Goal: Information Seeking & Learning: Find specific fact

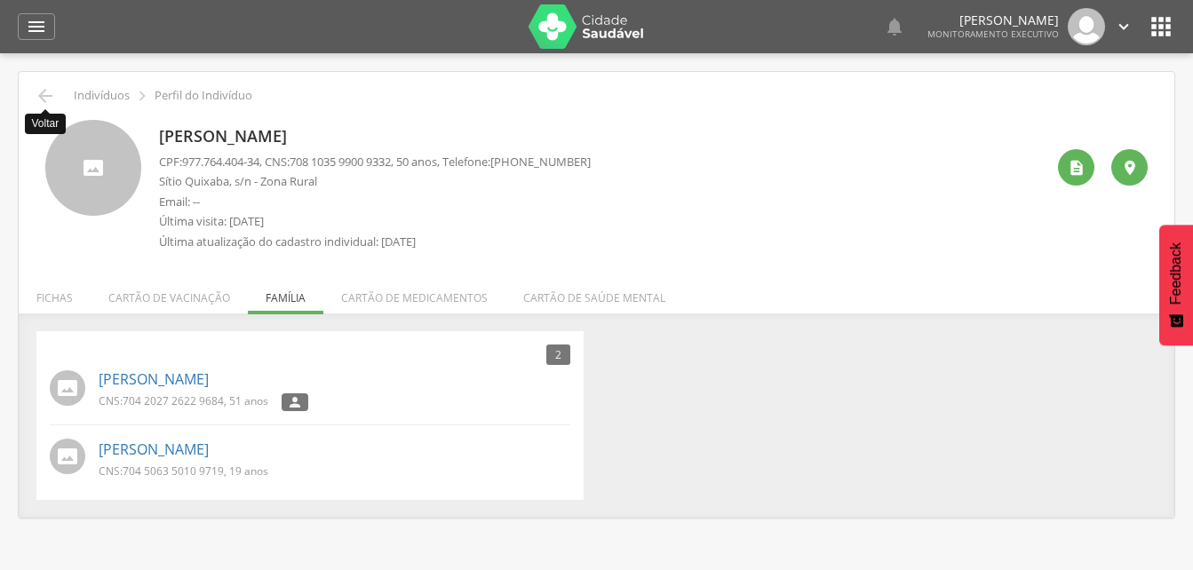
scroll to position [53, 0]
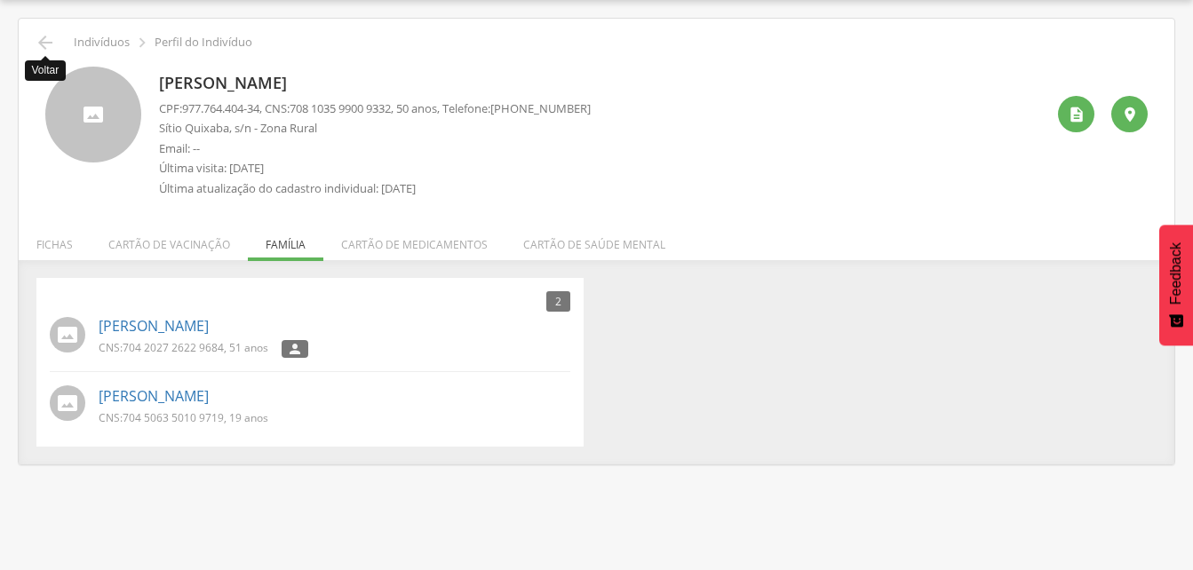
click at [41, 44] on icon "" at bounding box center [45, 42] width 21 height 21
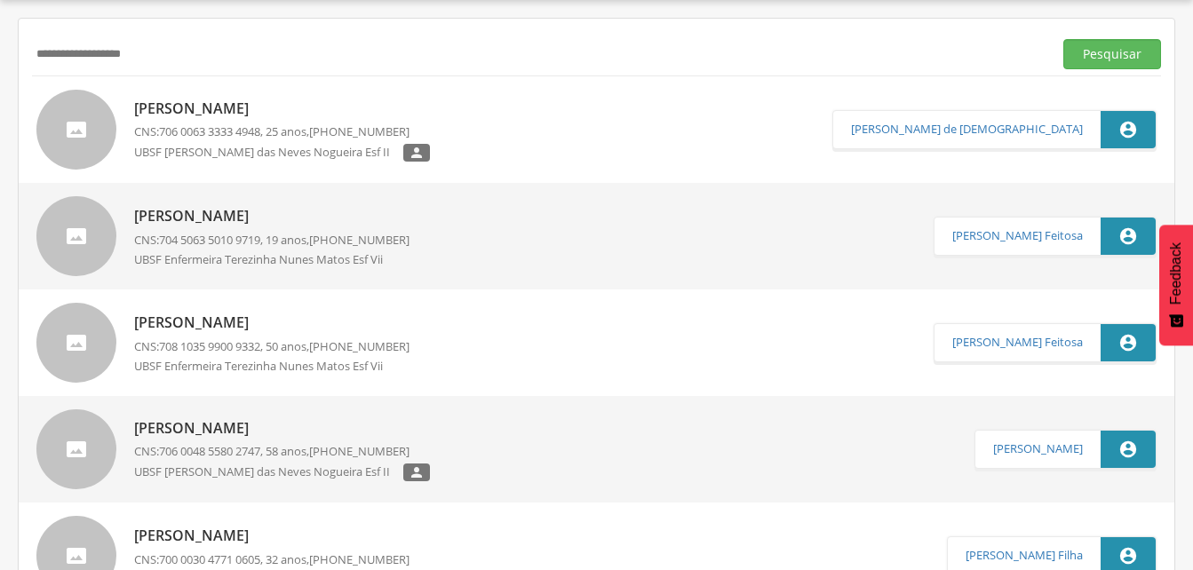
click at [179, 52] on input "**********" at bounding box center [539, 54] width 1014 height 30
type input "*"
drag, startPoint x: 1106, startPoint y: 58, endPoint x: 1065, endPoint y: 69, distance: 42.5
click at [1102, 60] on button "Pesquisar" at bounding box center [1113, 54] width 98 height 30
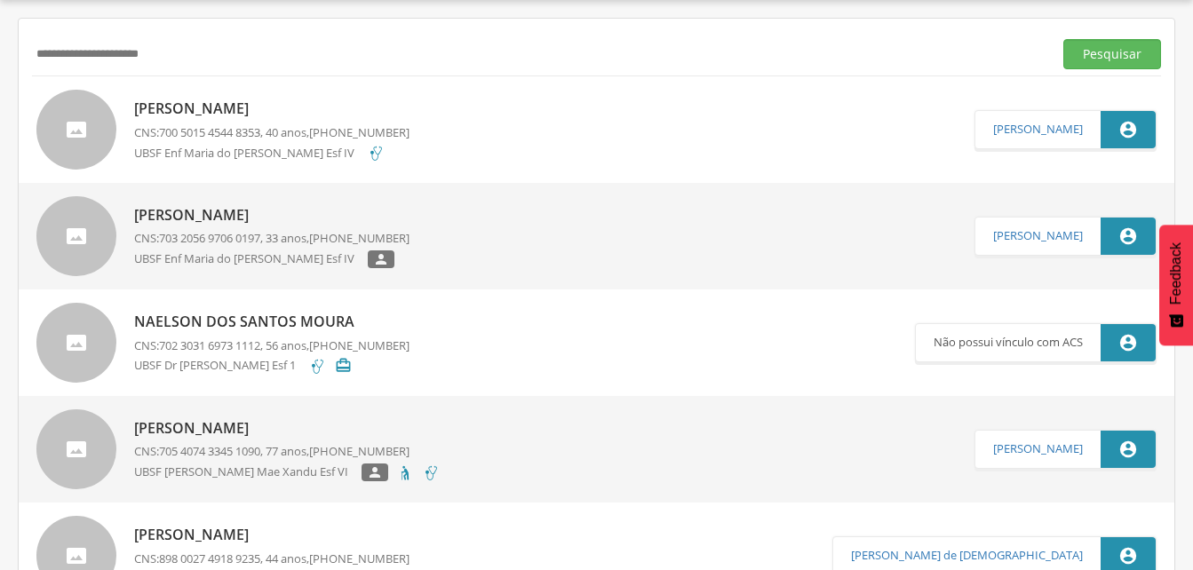
click at [215, 120] on div "Marcio dos Santos Moura CNS: 700 5015 4544 8353 , 40 anos, (83) 99339-8461 UBSF…" at bounding box center [271, 129] width 275 height 72
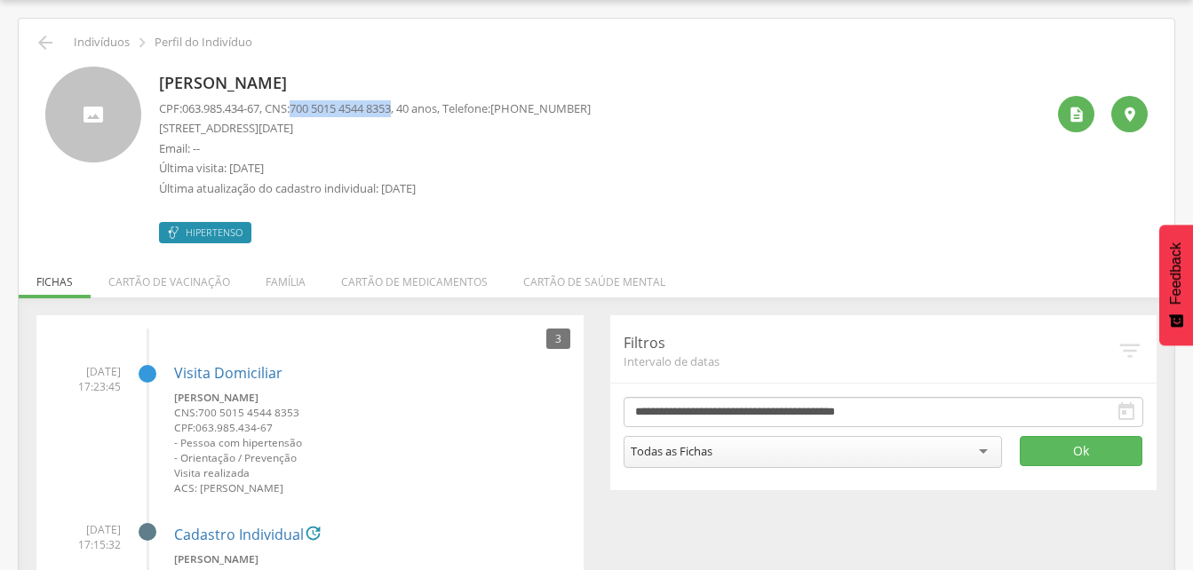
drag, startPoint x: 299, startPoint y: 108, endPoint x: 411, endPoint y: 105, distance: 112.0
click at [411, 105] on p "CPF: 063.985.434-67 , CNS: 700 5015 4544 8353 , 40 anos, Telefone: (83) 99339-8…" at bounding box center [375, 108] width 432 height 17
drag, startPoint x: 411, startPoint y: 105, endPoint x: 376, endPoint y: 119, distance: 37.5
drag, startPoint x: 376, startPoint y: 119, endPoint x: 373, endPoint y: 109, distance: 10.1
copy p "700 5015 4544 8353"
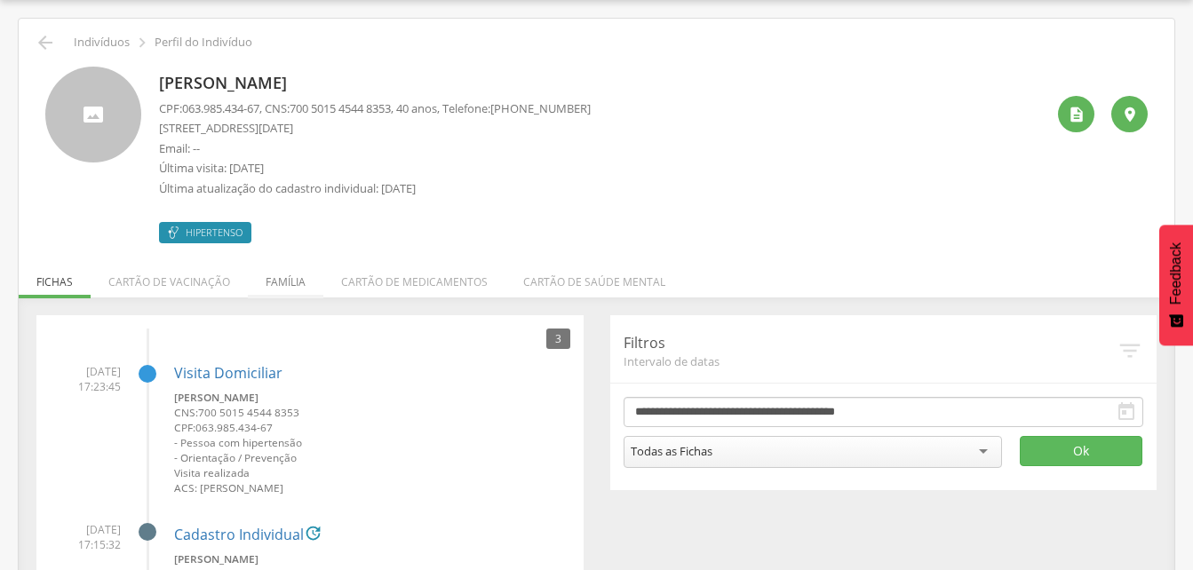
click at [283, 285] on li "Família" at bounding box center [286, 278] width 76 height 42
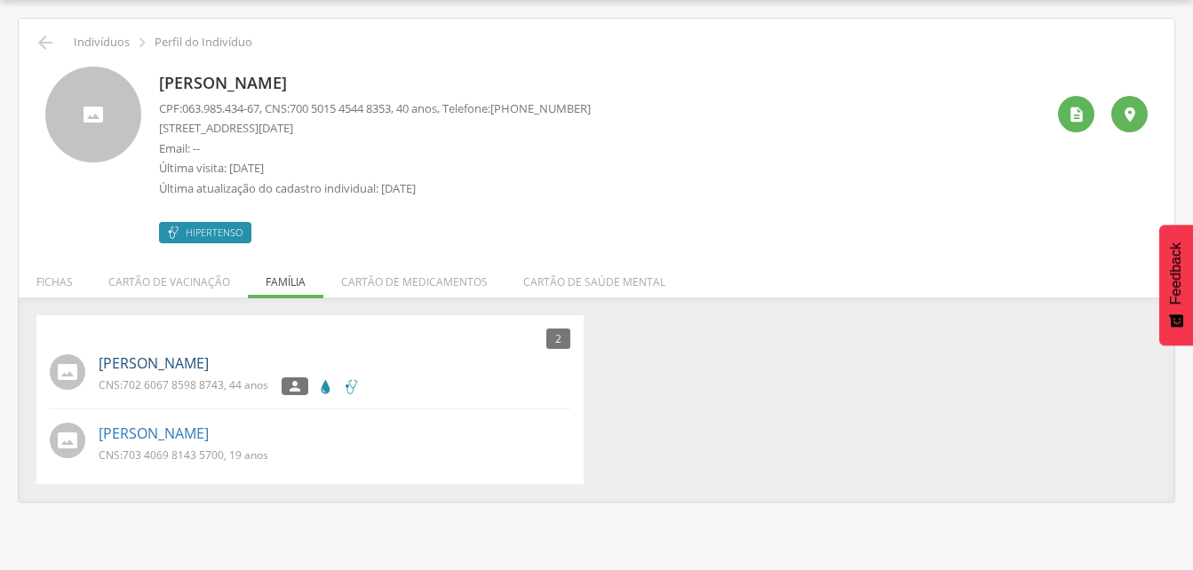
click at [184, 361] on link "[PERSON_NAME]" at bounding box center [154, 364] width 110 height 20
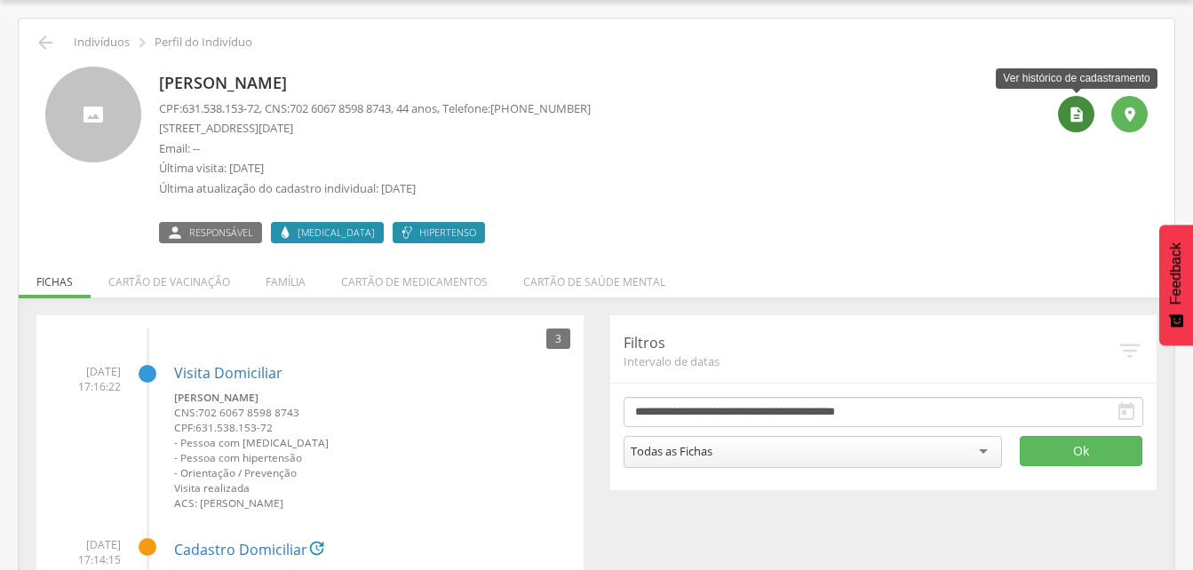
click at [1077, 119] on icon "" at bounding box center [1077, 115] width 18 height 18
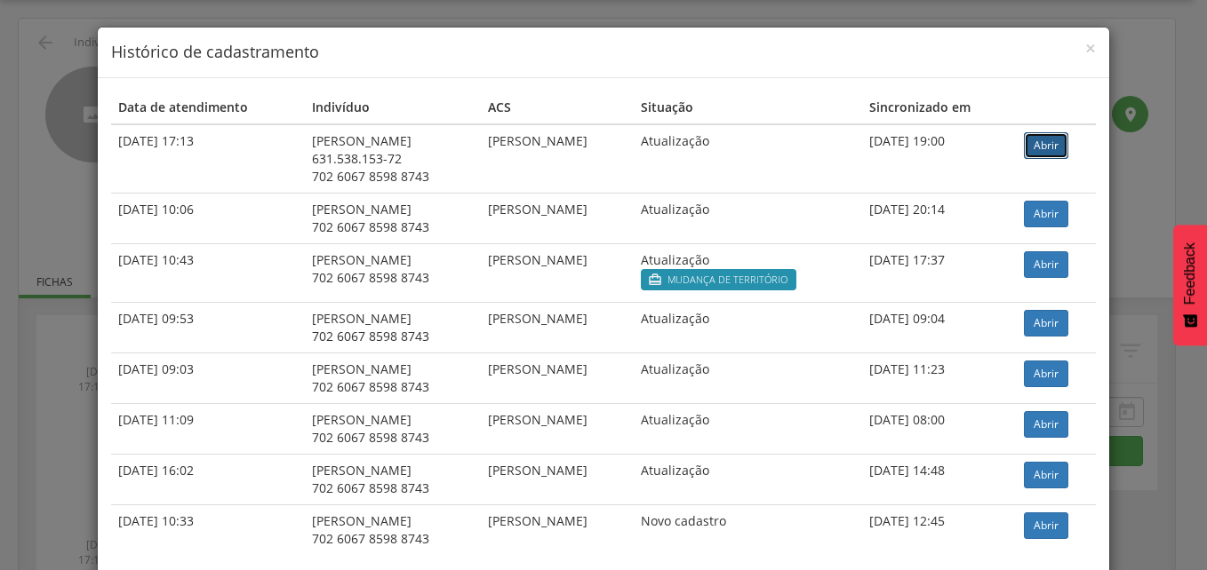
click at [1037, 149] on link "Abrir" at bounding box center [1046, 145] width 44 height 27
click at [1085, 51] on span "×" at bounding box center [1090, 48] width 11 height 25
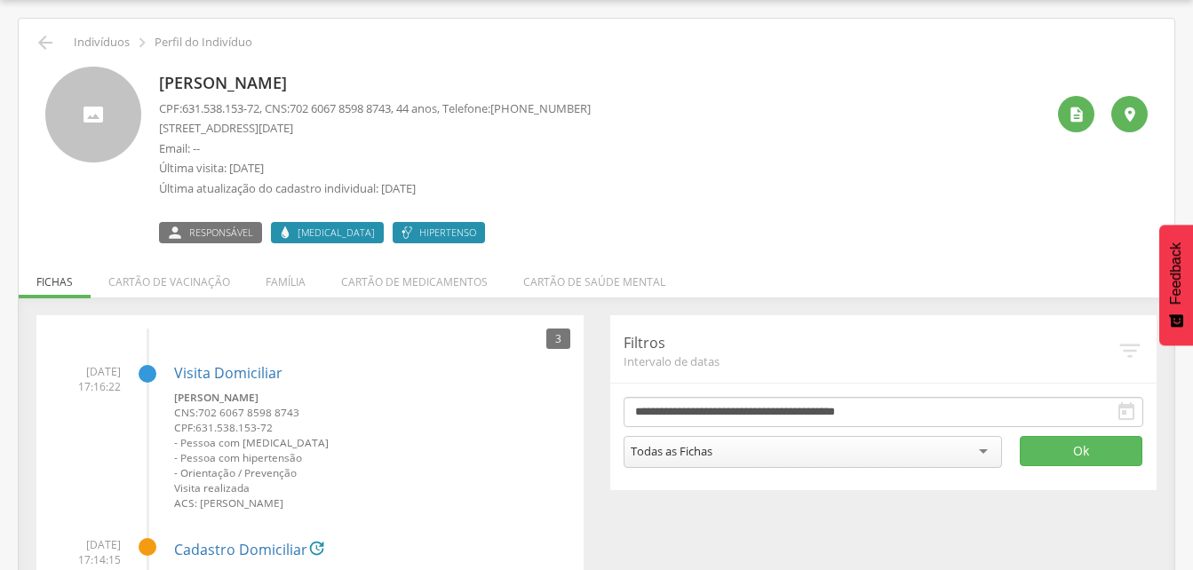
drag, startPoint x: 286, startPoint y: 280, endPoint x: 254, endPoint y: 299, distance: 37.5
click at [285, 280] on li "Família" at bounding box center [286, 278] width 76 height 42
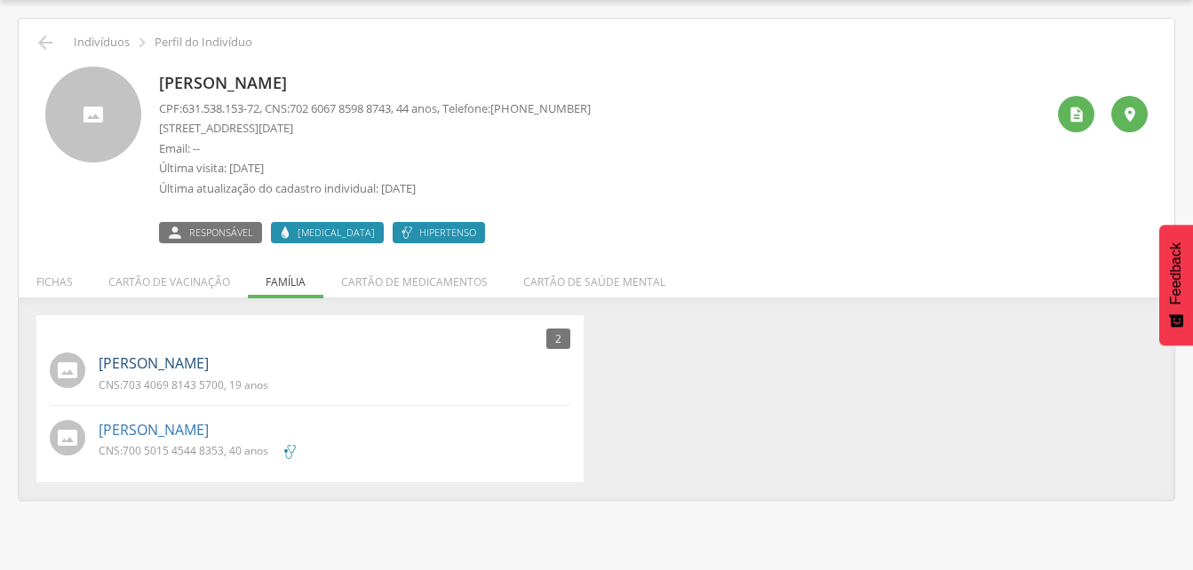
click at [190, 359] on link "[PERSON_NAME]" at bounding box center [154, 364] width 110 height 20
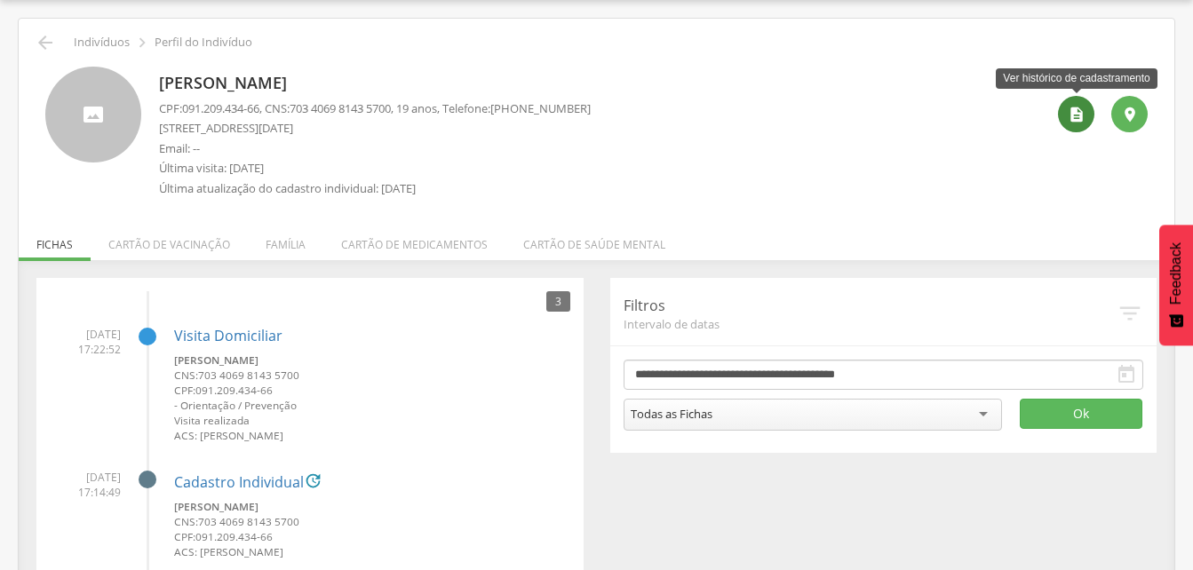
click at [1075, 116] on icon "" at bounding box center [1077, 115] width 18 height 18
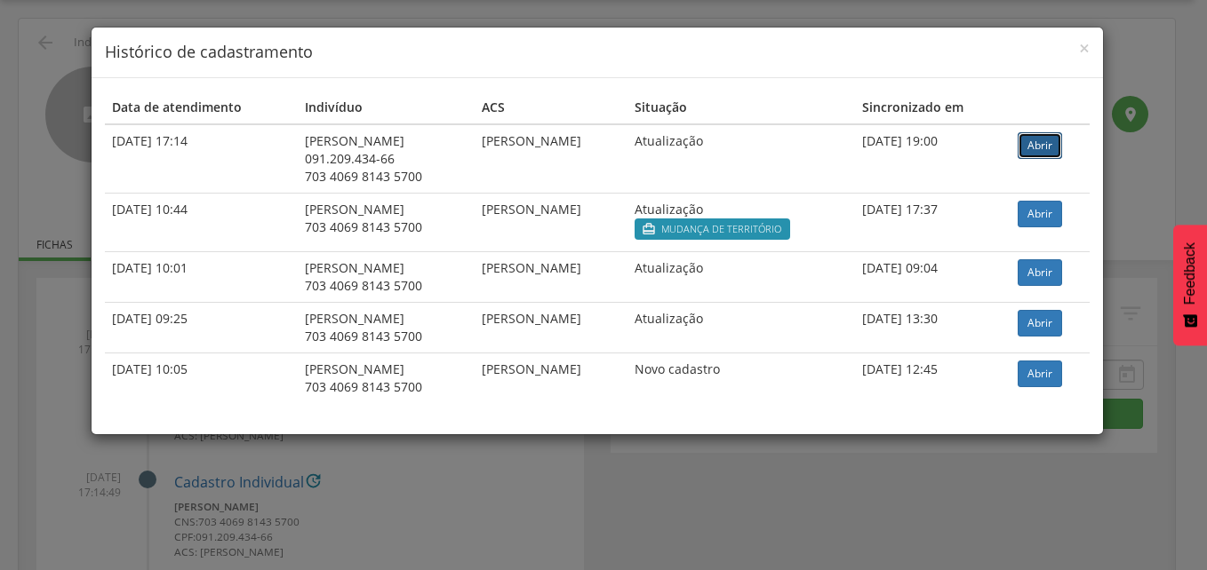
click at [1044, 147] on link "Abrir" at bounding box center [1039, 145] width 44 height 27
click at [1080, 46] on span "×" at bounding box center [1084, 48] width 11 height 25
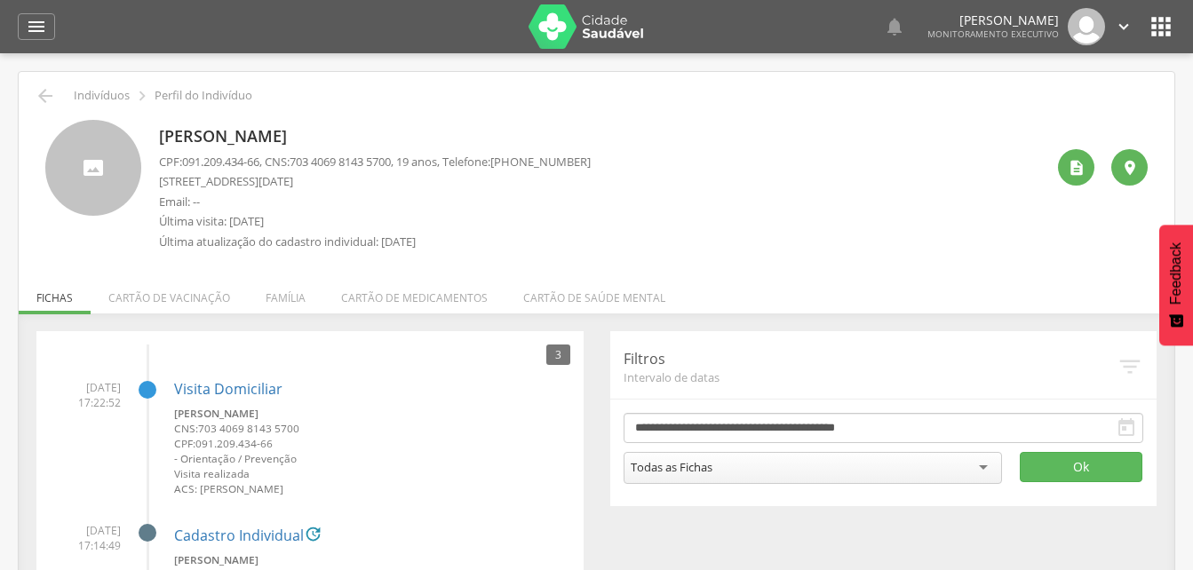
scroll to position [53, 0]
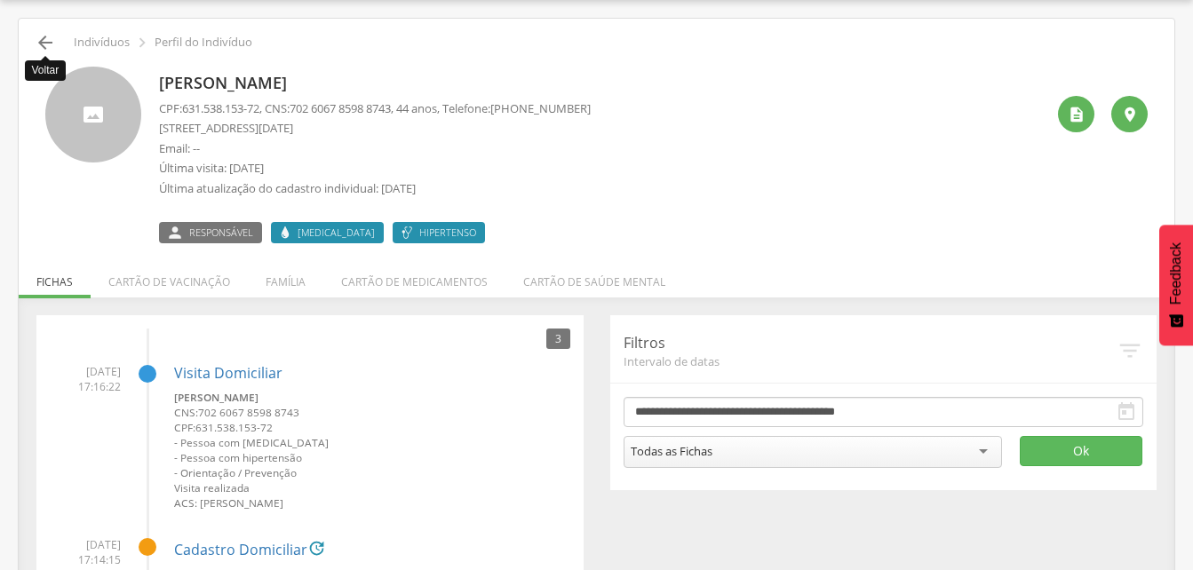
click at [52, 41] on icon "" at bounding box center [45, 42] width 21 height 21
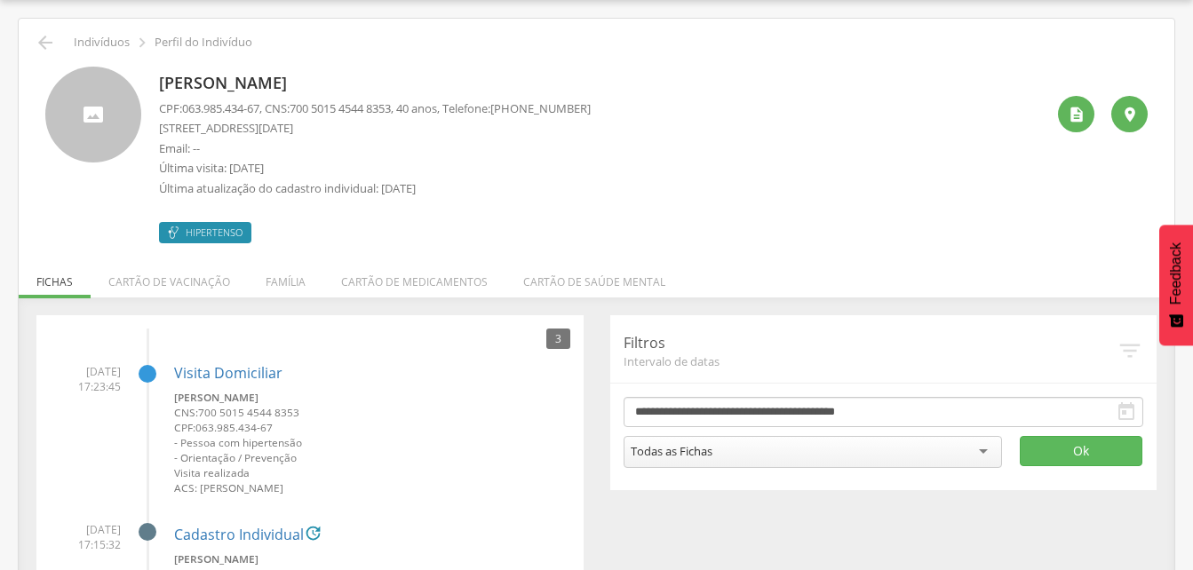
click at [104, 39] on p "Indivíduos" at bounding box center [102, 43] width 56 height 14
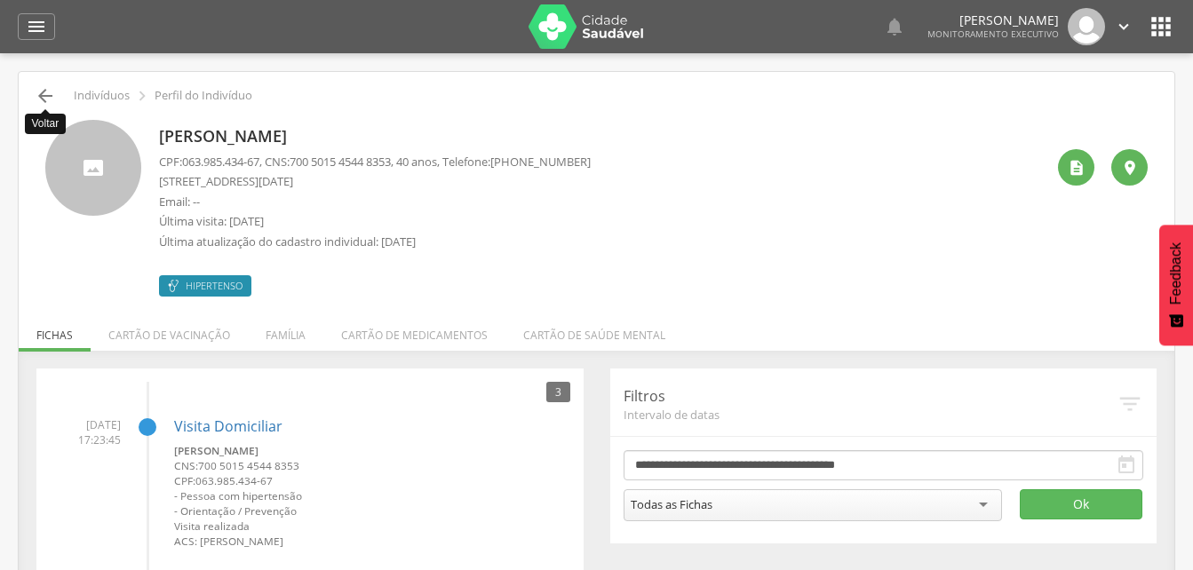
click at [48, 98] on icon "" at bounding box center [45, 95] width 21 height 21
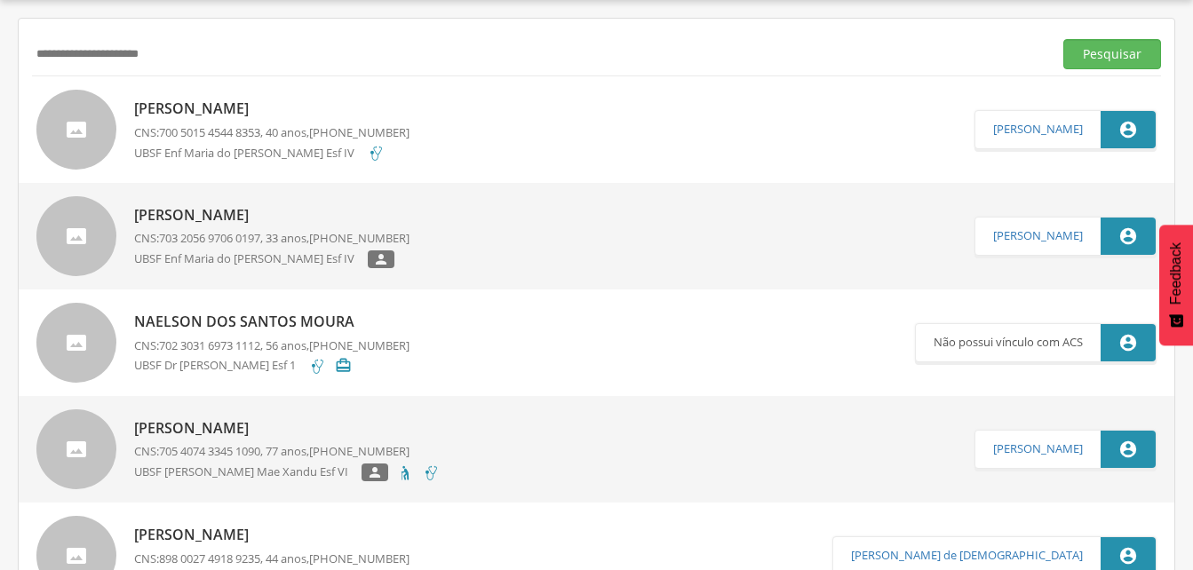
click at [220, 51] on input "**********" at bounding box center [539, 54] width 1014 height 30
type input "*"
type input "**********"
click at [1097, 50] on button "Pesquisar" at bounding box center [1113, 54] width 98 height 30
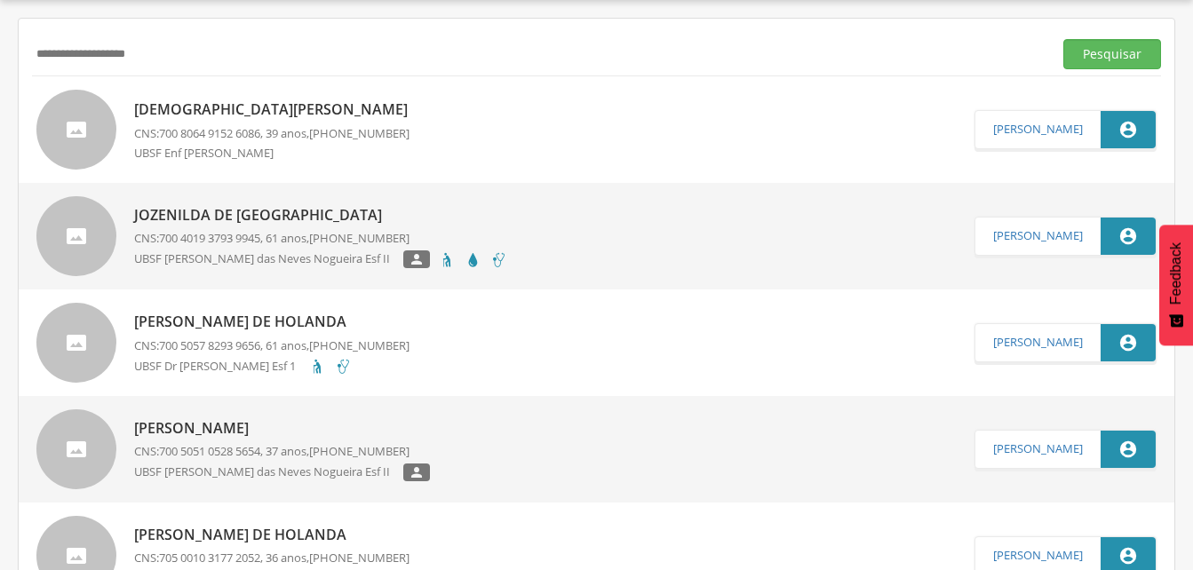
click at [245, 107] on p "Cristiano de Holanda Henrique" at bounding box center [275, 110] width 283 height 20
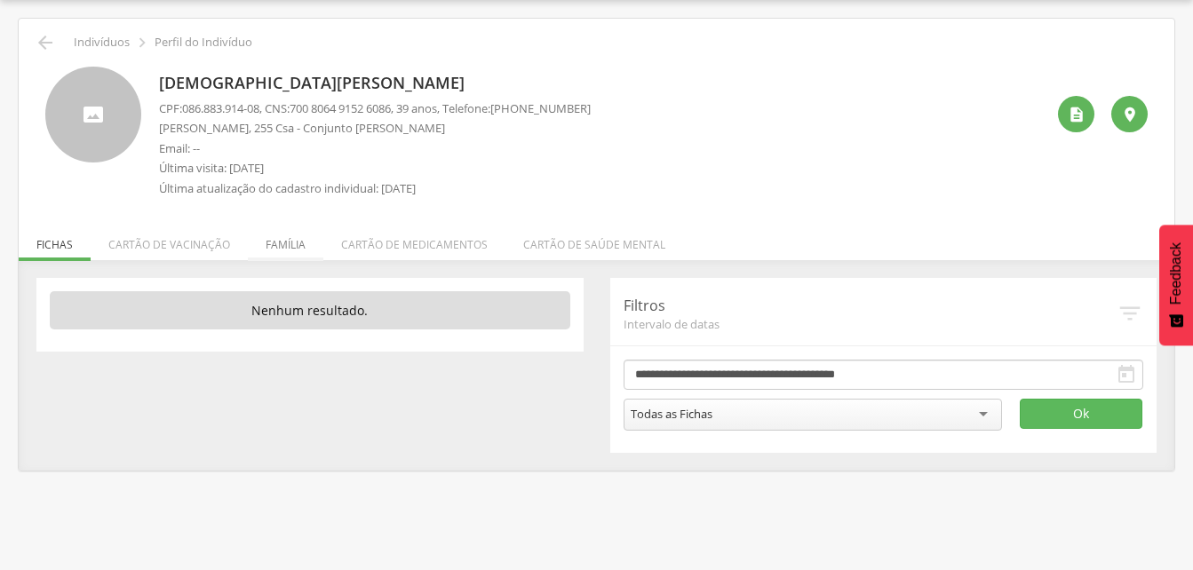
click at [284, 247] on li "Família" at bounding box center [286, 240] width 76 height 42
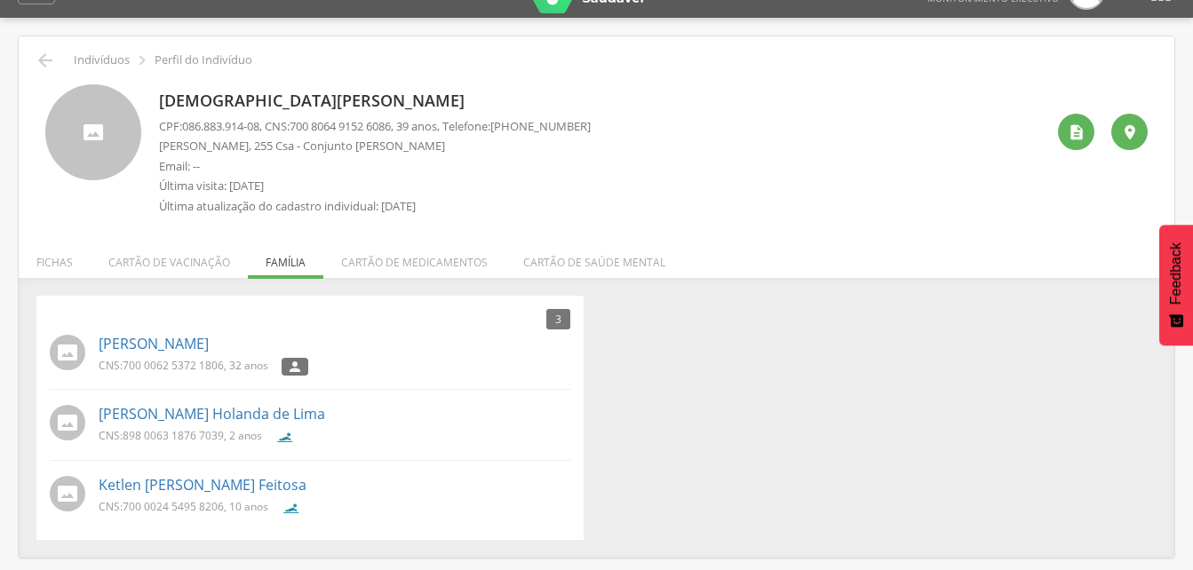
scroll to position [53, 0]
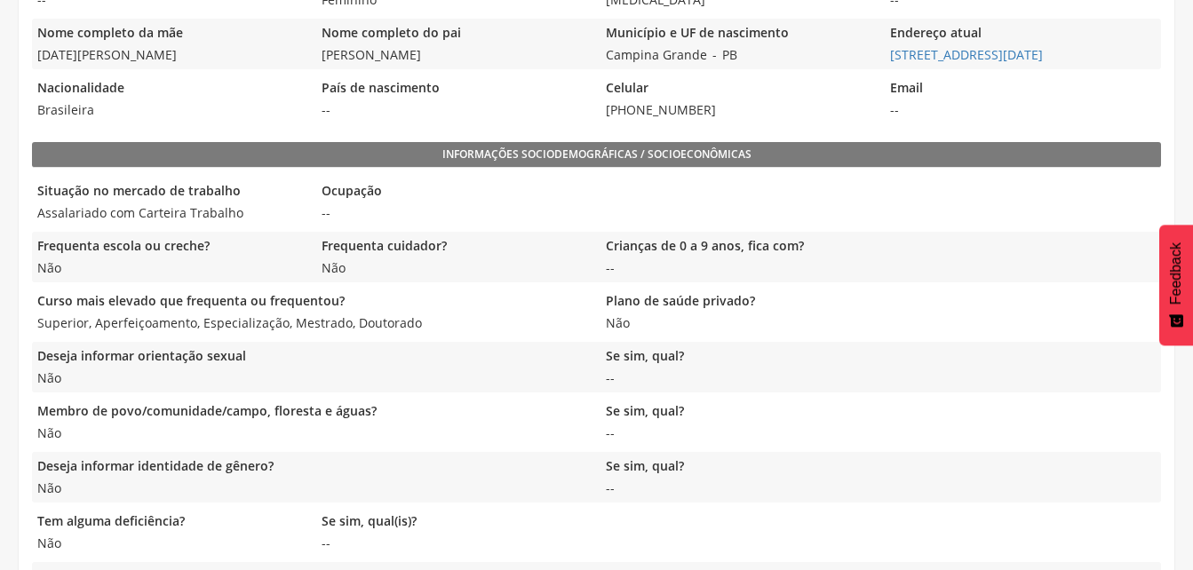
scroll to position [444, 0]
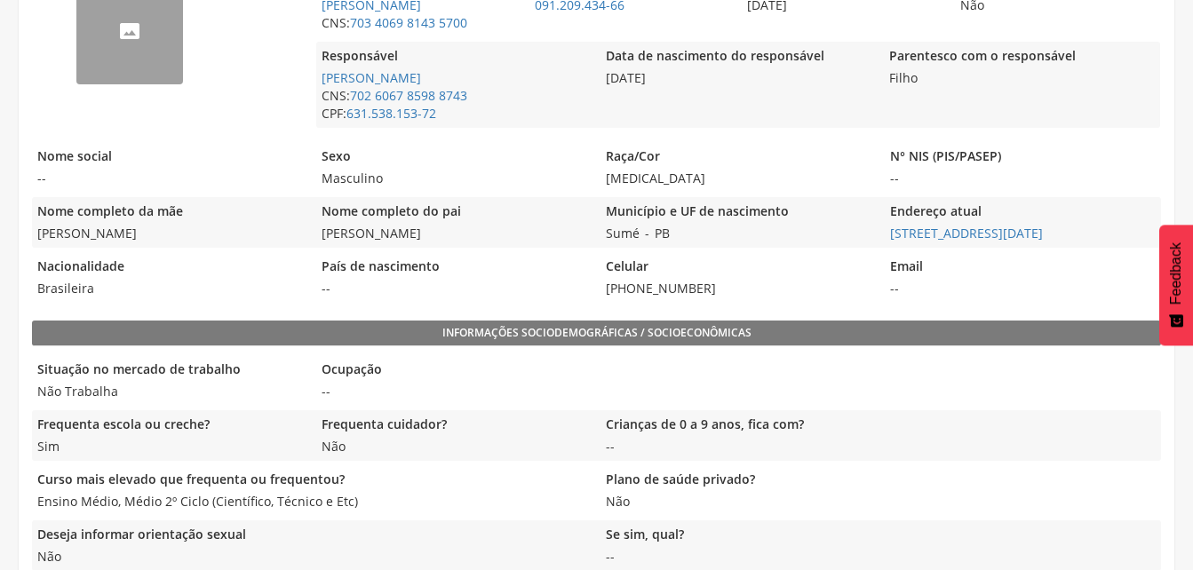
scroll to position [444, 0]
